Goal: Check status: Check status

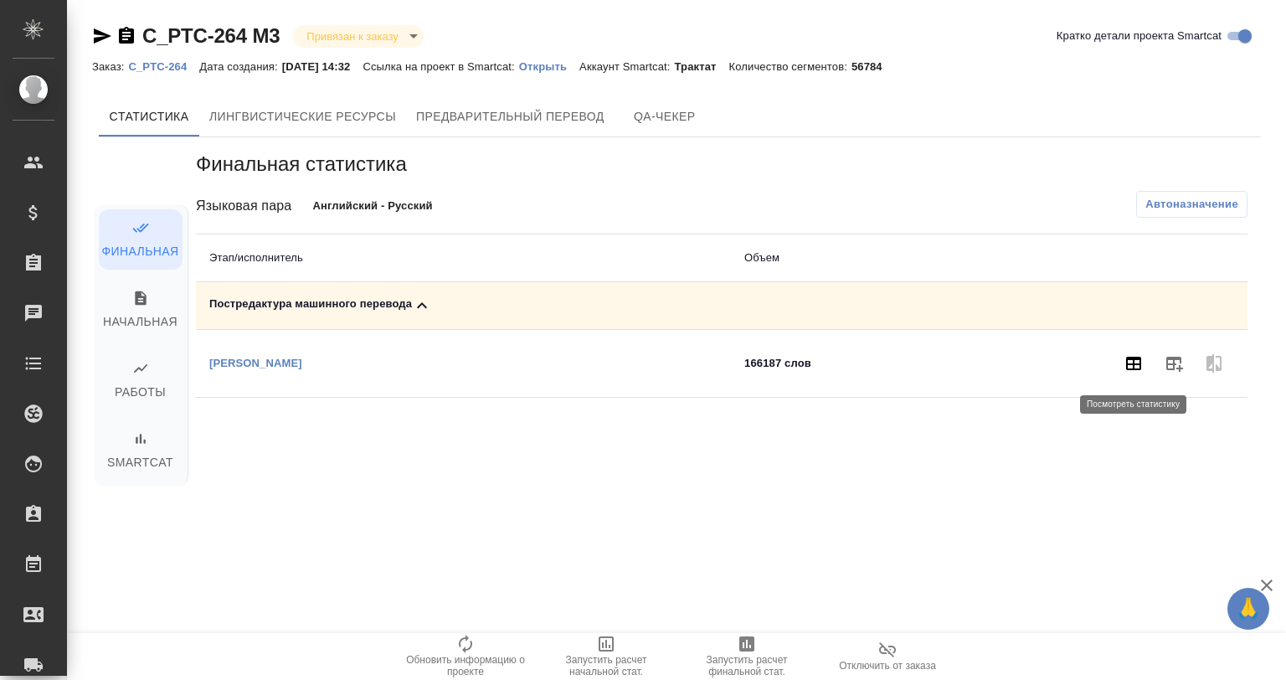
click at [1139, 363] on icon "button" at bounding box center [1134, 363] width 20 height 20
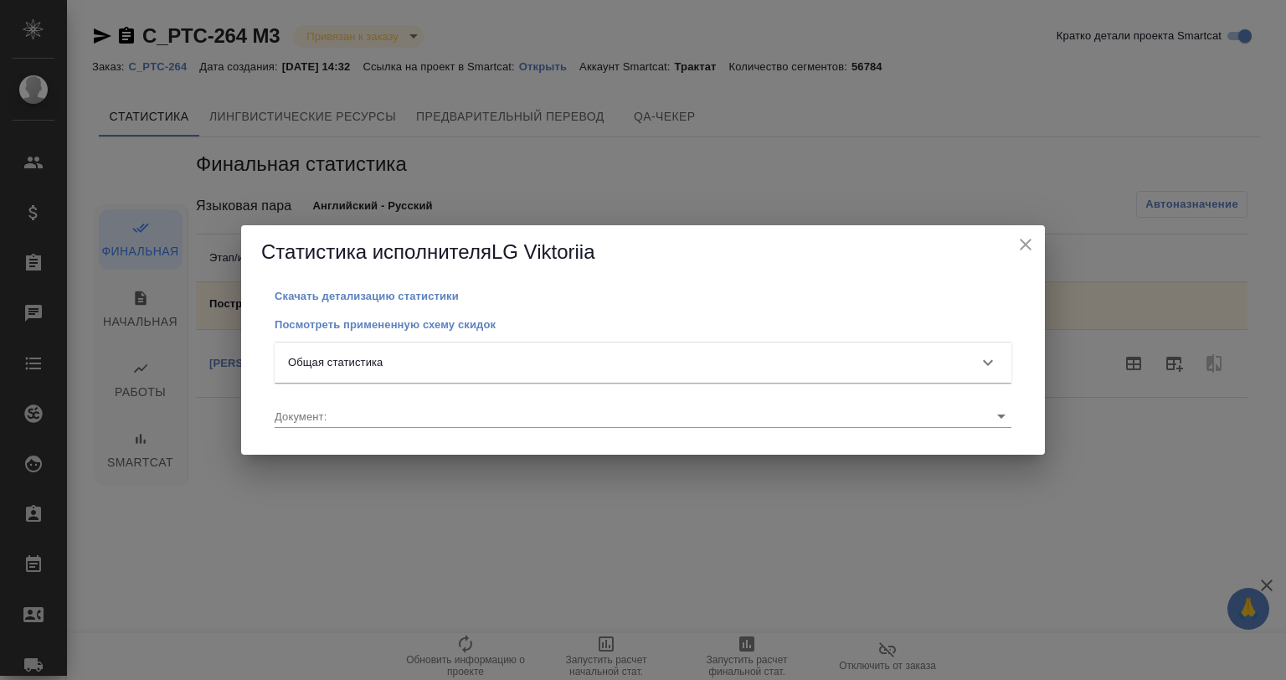
click at [391, 359] on div "Общая статистика" at bounding box center [628, 362] width 680 height 17
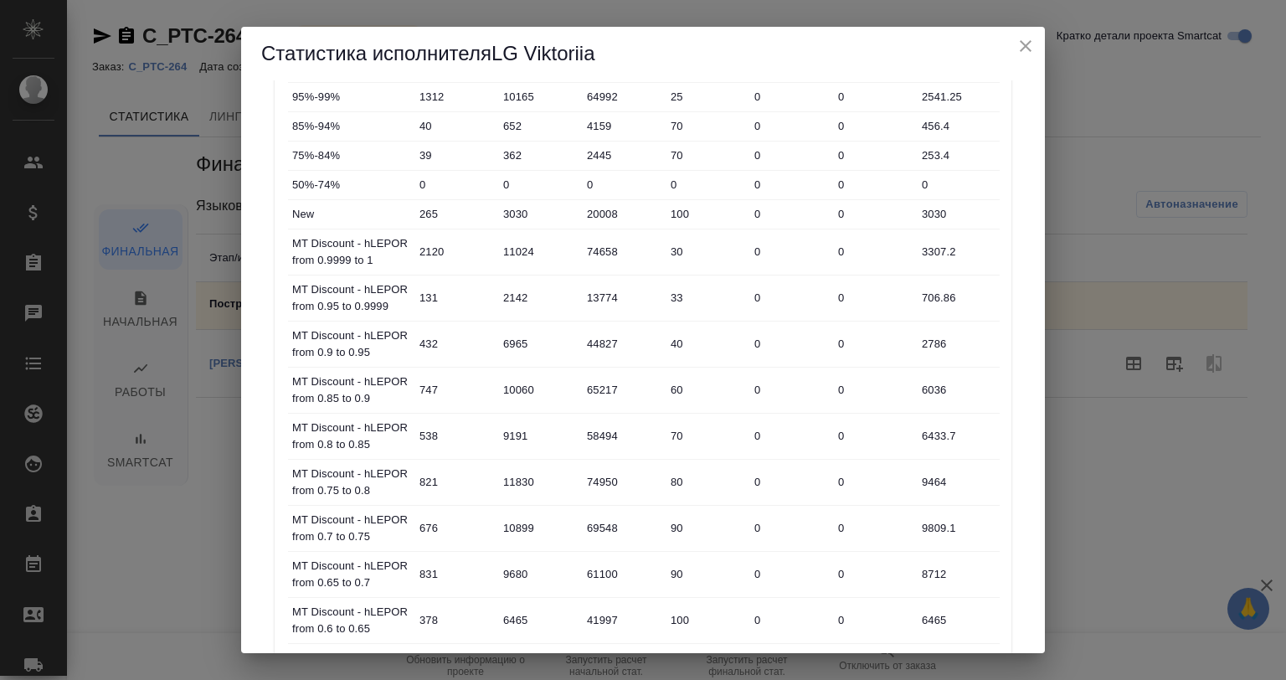
scroll to position [335, 0]
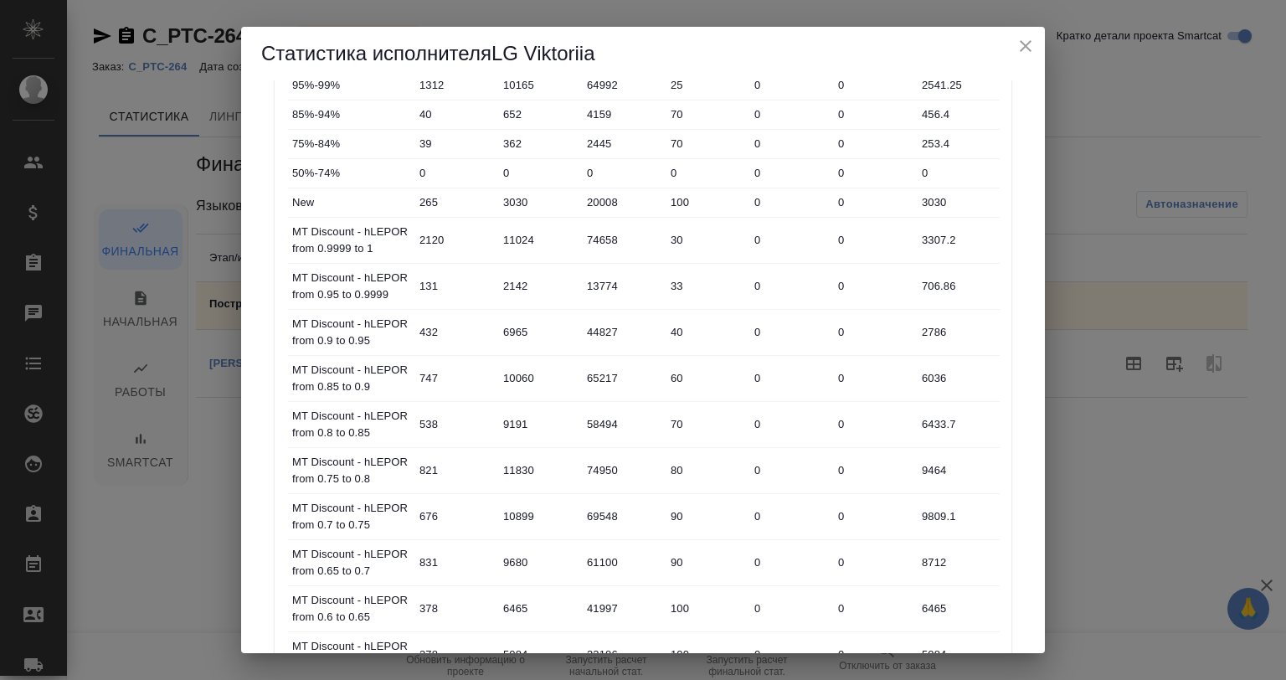
drag, startPoint x: 1029, startPoint y: 287, endPoint x: 1026, endPoint y: 306, distance: 19.5
click at [1026, 306] on div "Скачать детализацию статистики Посмотреть примененную схему скидок Общая статис…" at bounding box center [643, 366] width 804 height 573
click at [1021, 297] on div "Скачать детализацию статистики Посмотреть примененную схему скидок Общая статис…" at bounding box center [643, 366] width 804 height 573
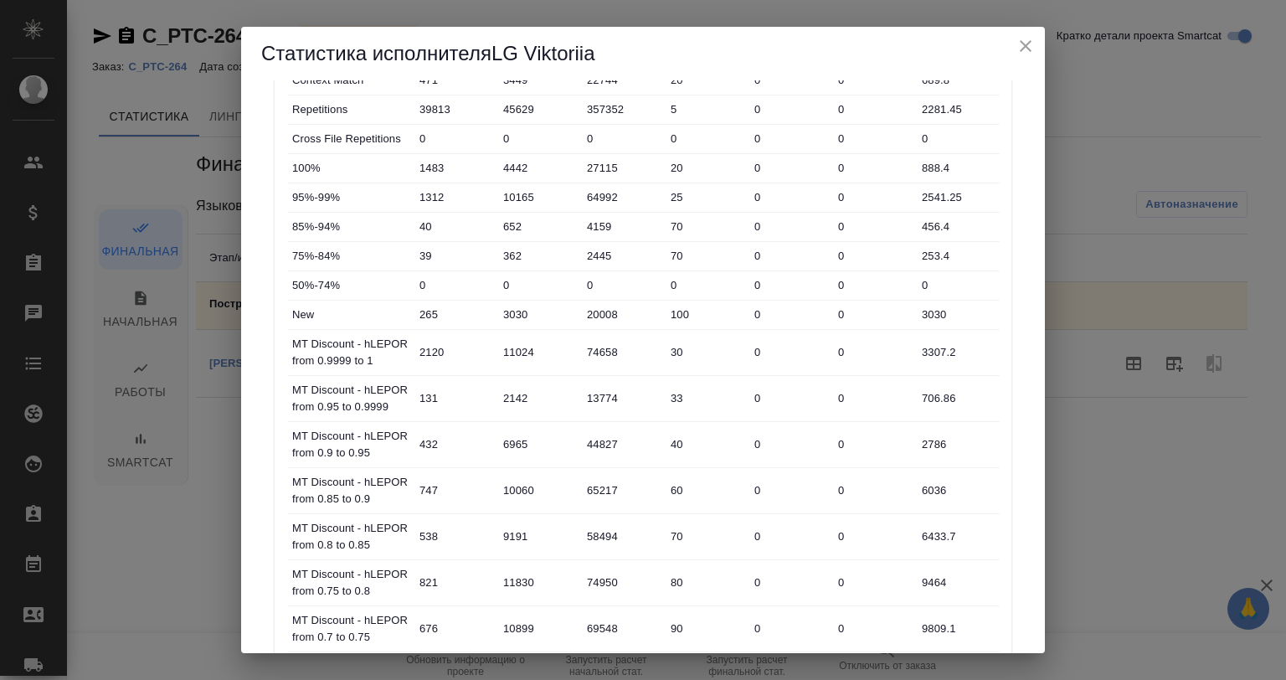
scroll to position [0, 0]
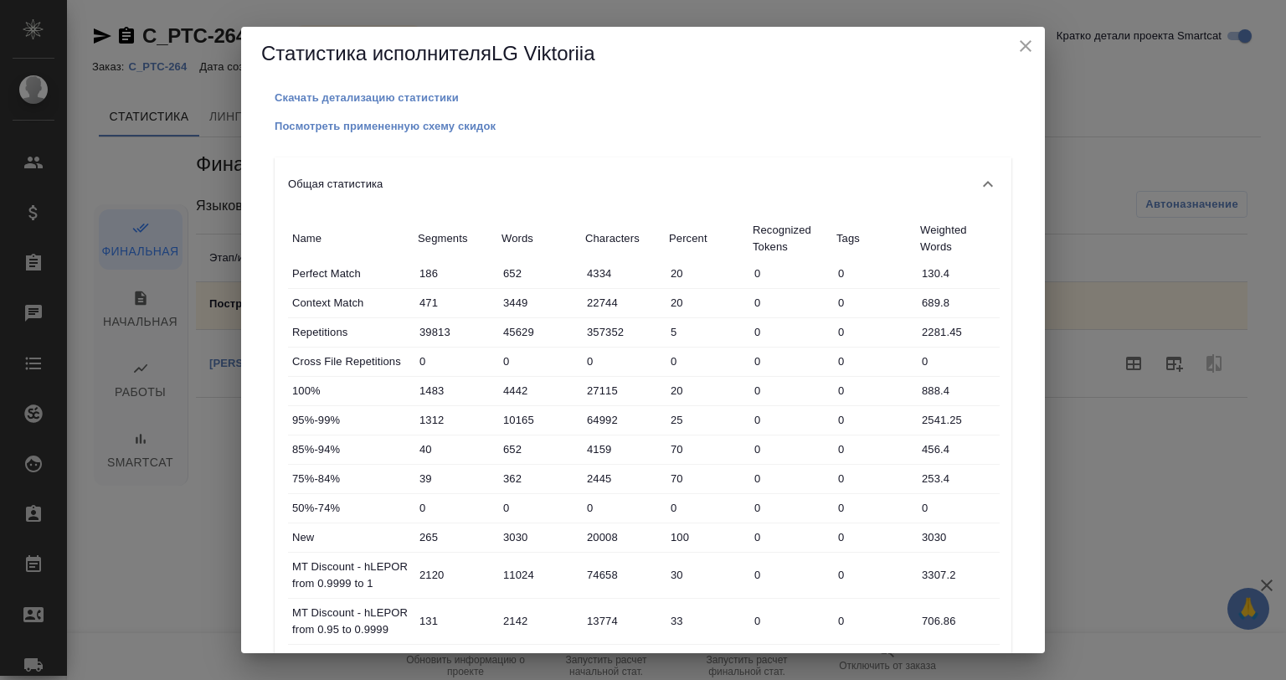
click at [1024, 44] on icon "close" at bounding box center [1026, 46] width 12 height 12
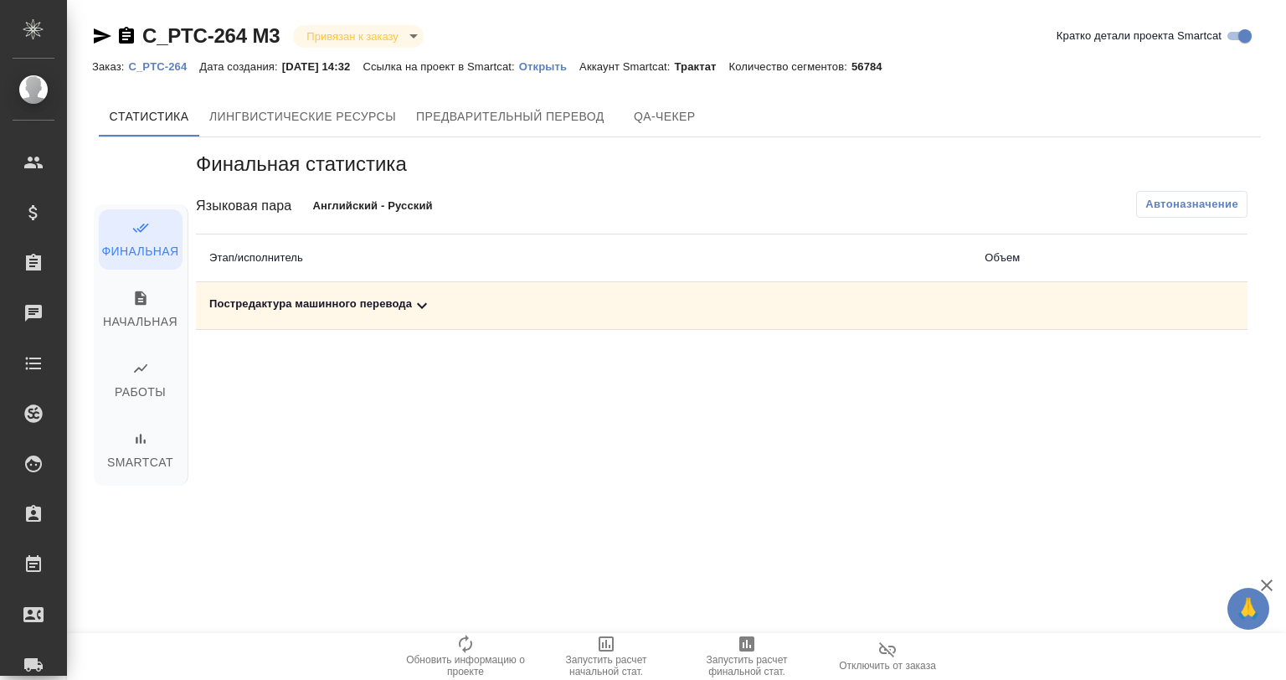
click at [418, 298] on icon at bounding box center [422, 306] width 20 height 20
click at [1132, 364] on icon "button" at bounding box center [1133, 363] width 15 height 13
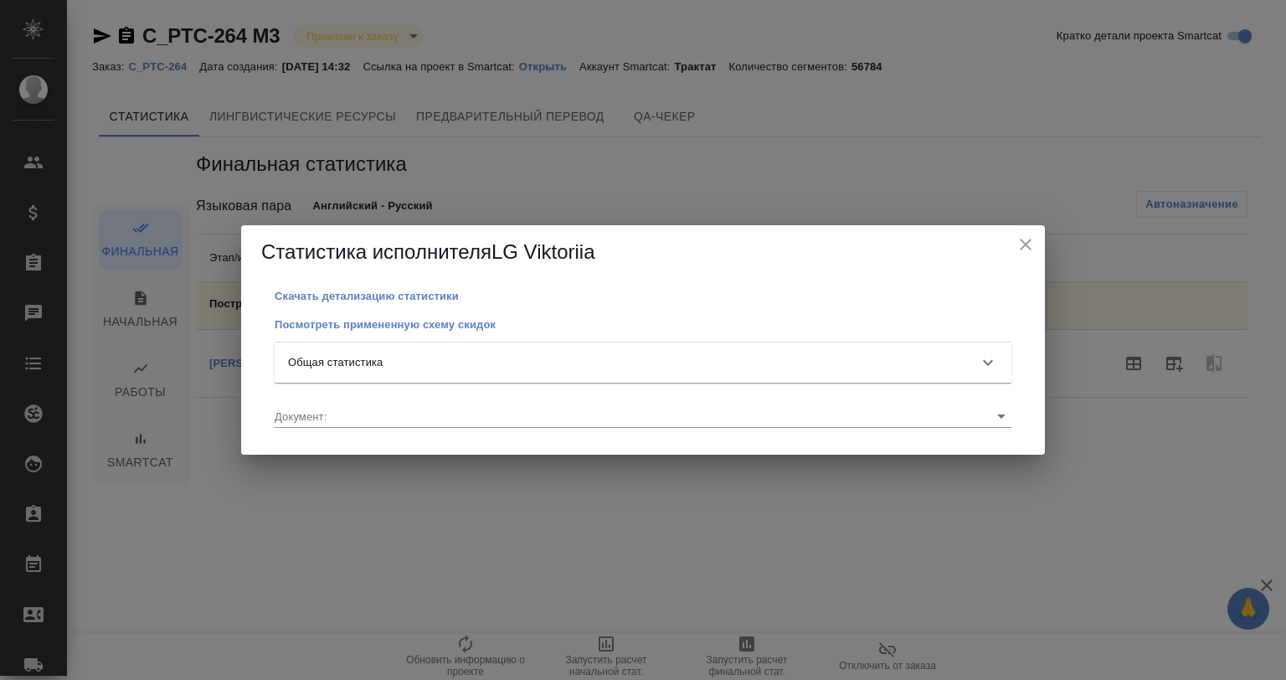
click at [340, 359] on p "Общая статистика" at bounding box center [335, 362] width 95 height 17
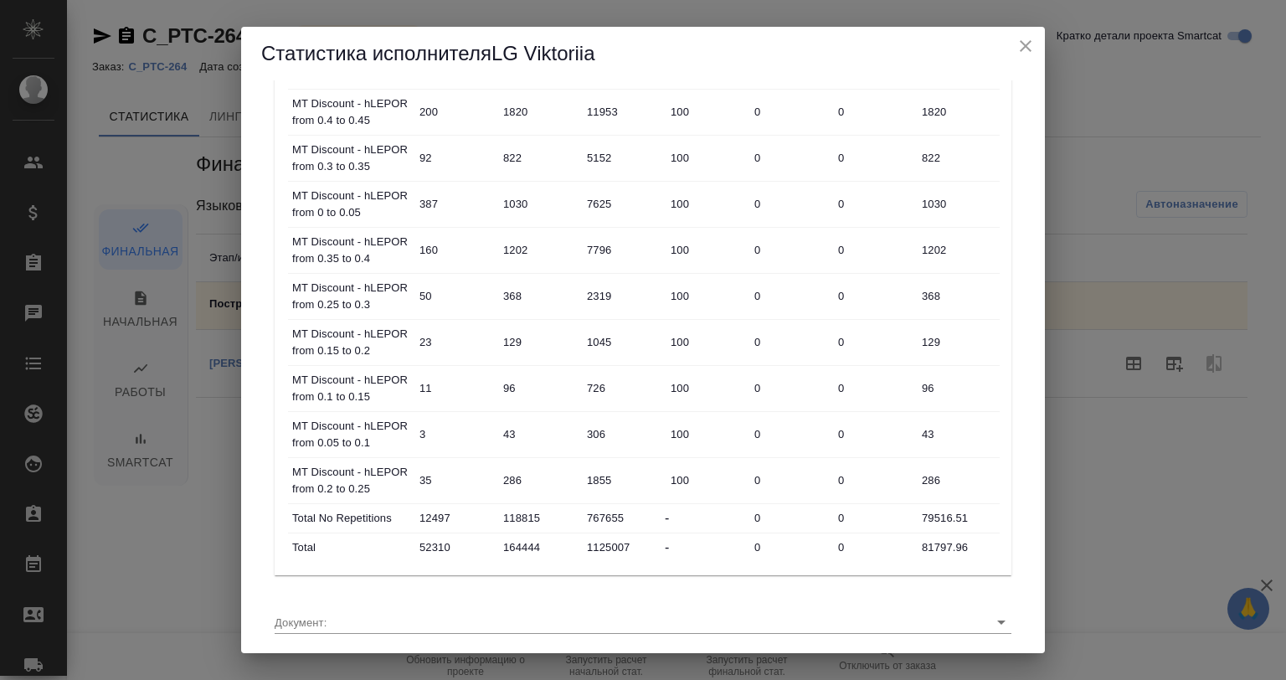
scroll to position [1018, 0]
click at [1025, 44] on icon "close" at bounding box center [1026, 46] width 12 height 12
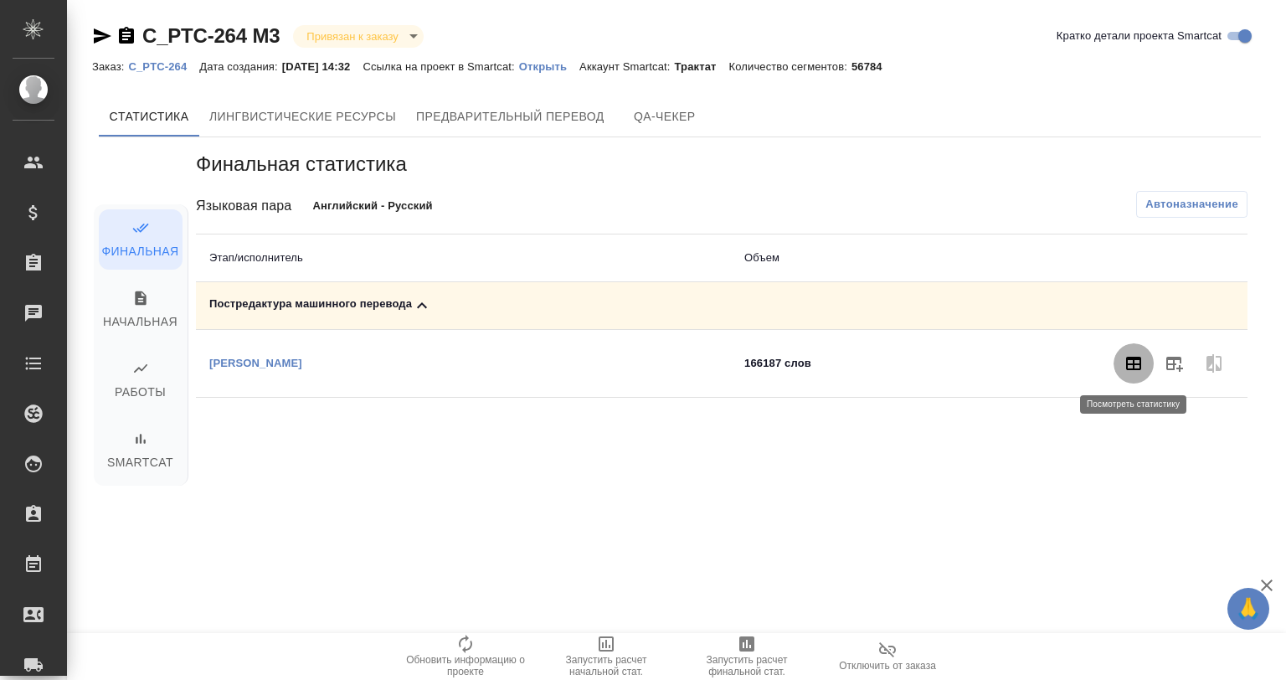
click at [1135, 363] on icon "button" at bounding box center [1134, 363] width 20 height 20
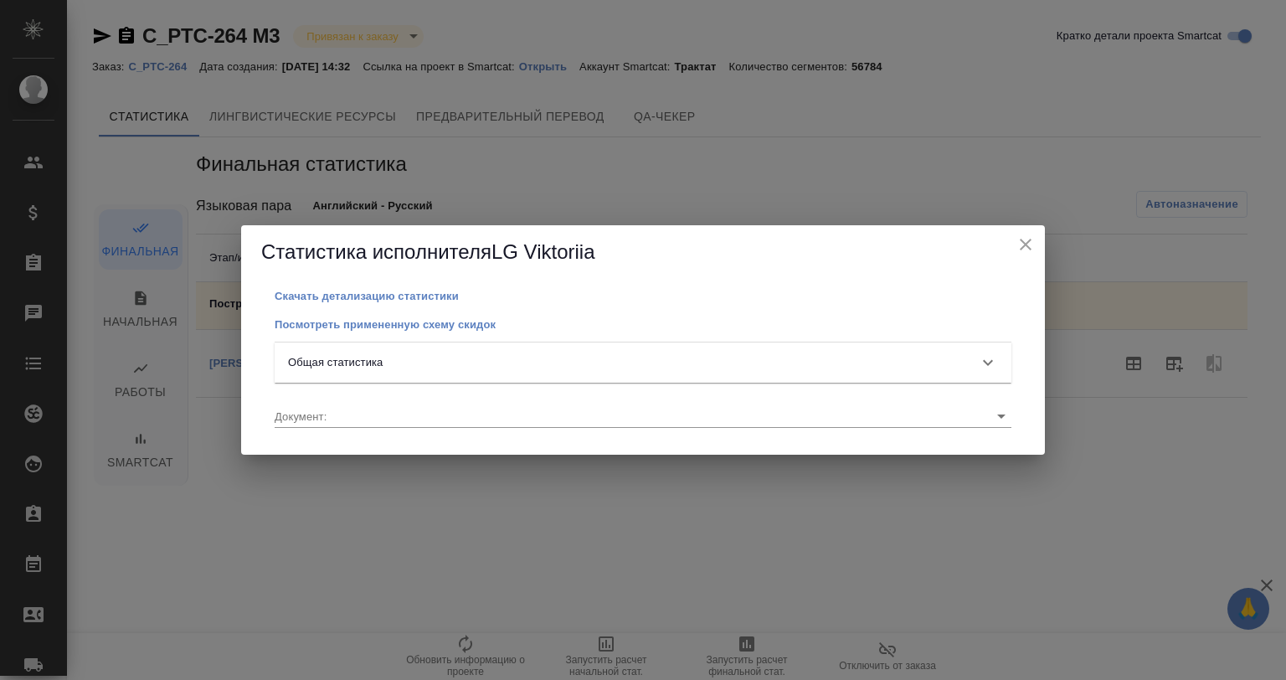
click at [394, 360] on div "Общая статистика" at bounding box center [628, 362] width 680 height 17
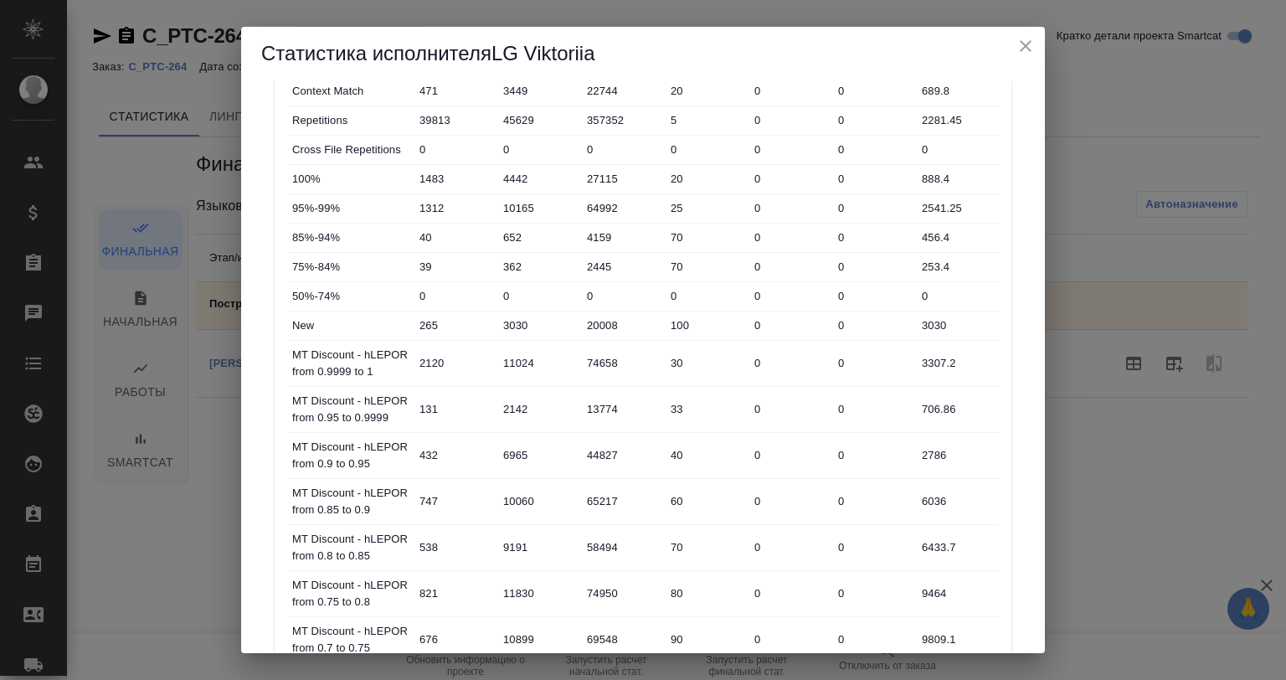
scroll to position [0, 0]
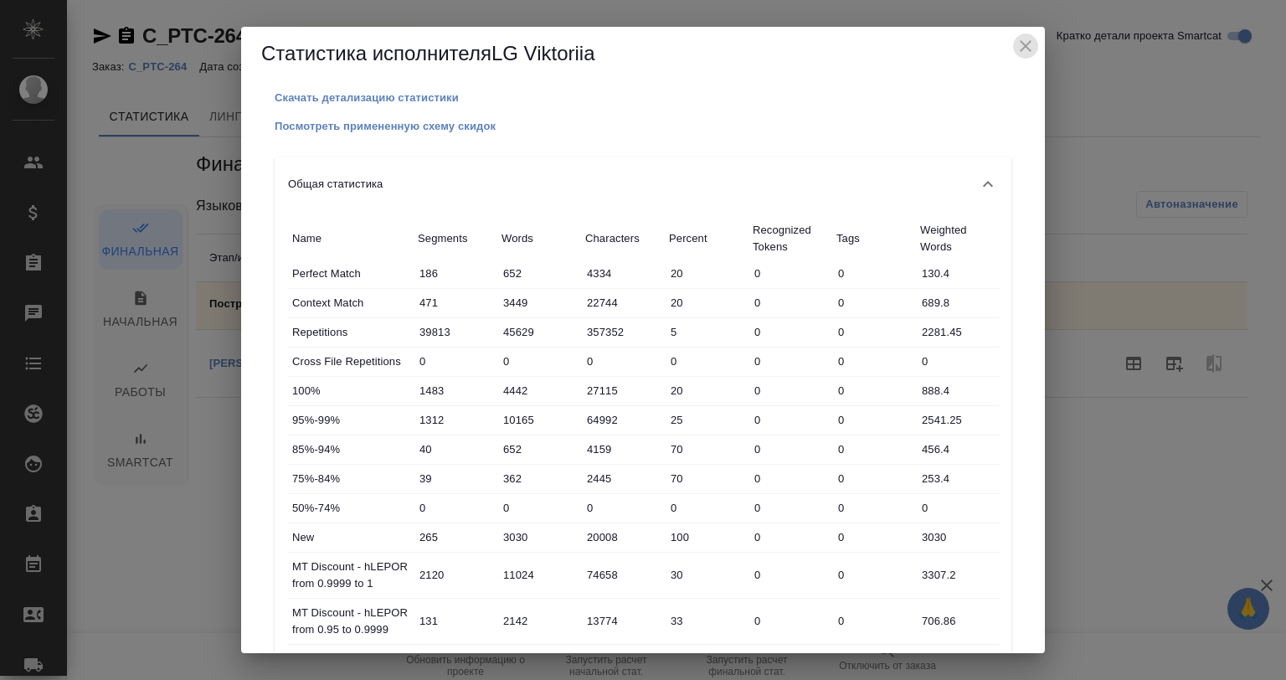
click at [1020, 50] on icon "close" at bounding box center [1026, 46] width 12 height 12
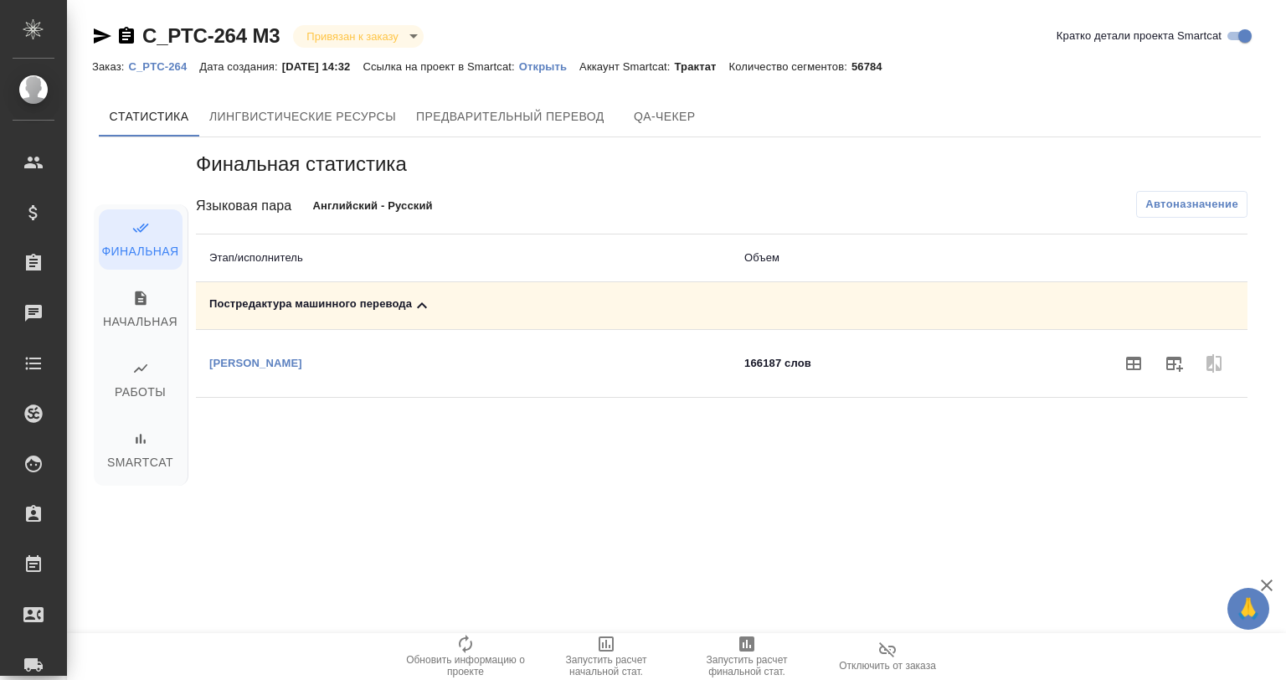
click at [715, 449] on div "Финальная статистика Языковая пара Английский - Русский Автоназначение Этап/исп…" at bounding box center [722, 341] width 1078 height 408
click at [1267, 584] on icon "button" at bounding box center [1267, 585] width 12 height 12
click at [1135, 365] on icon "button" at bounding box center [1134, 363] width 20 height 20
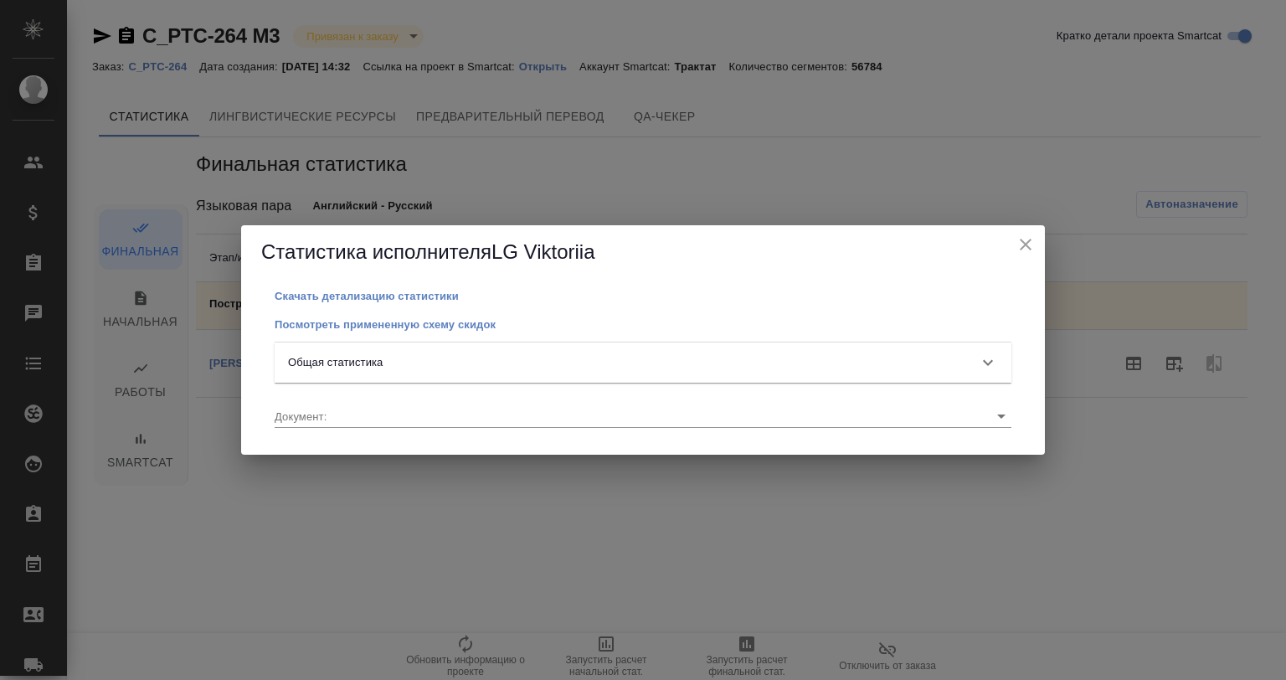
click at [1022, 244] on icon "close" at bounding box center [1026, 244] width 20 height 20
